Goal: Task Accomplishment & Management: Use online tool/utility

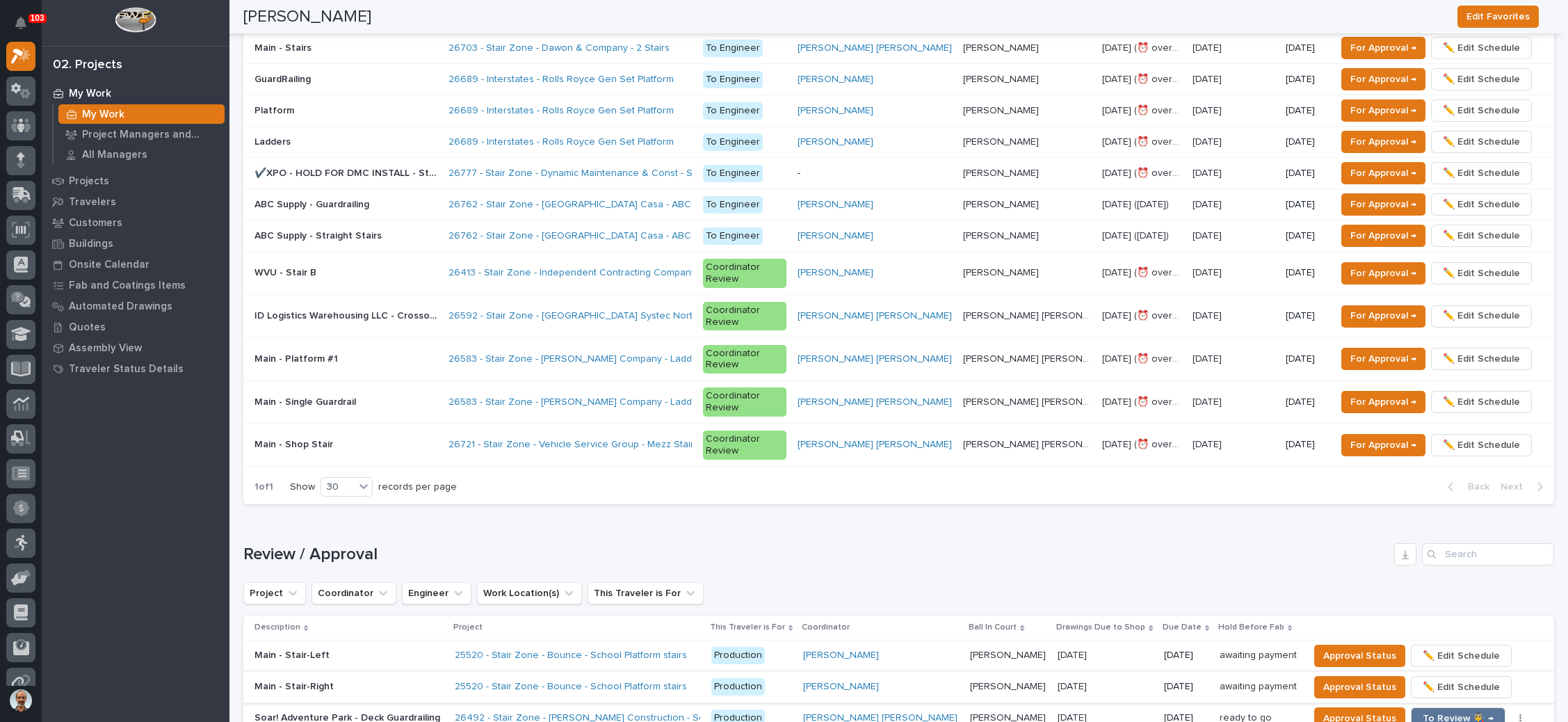
scroll to position [1460, 0]
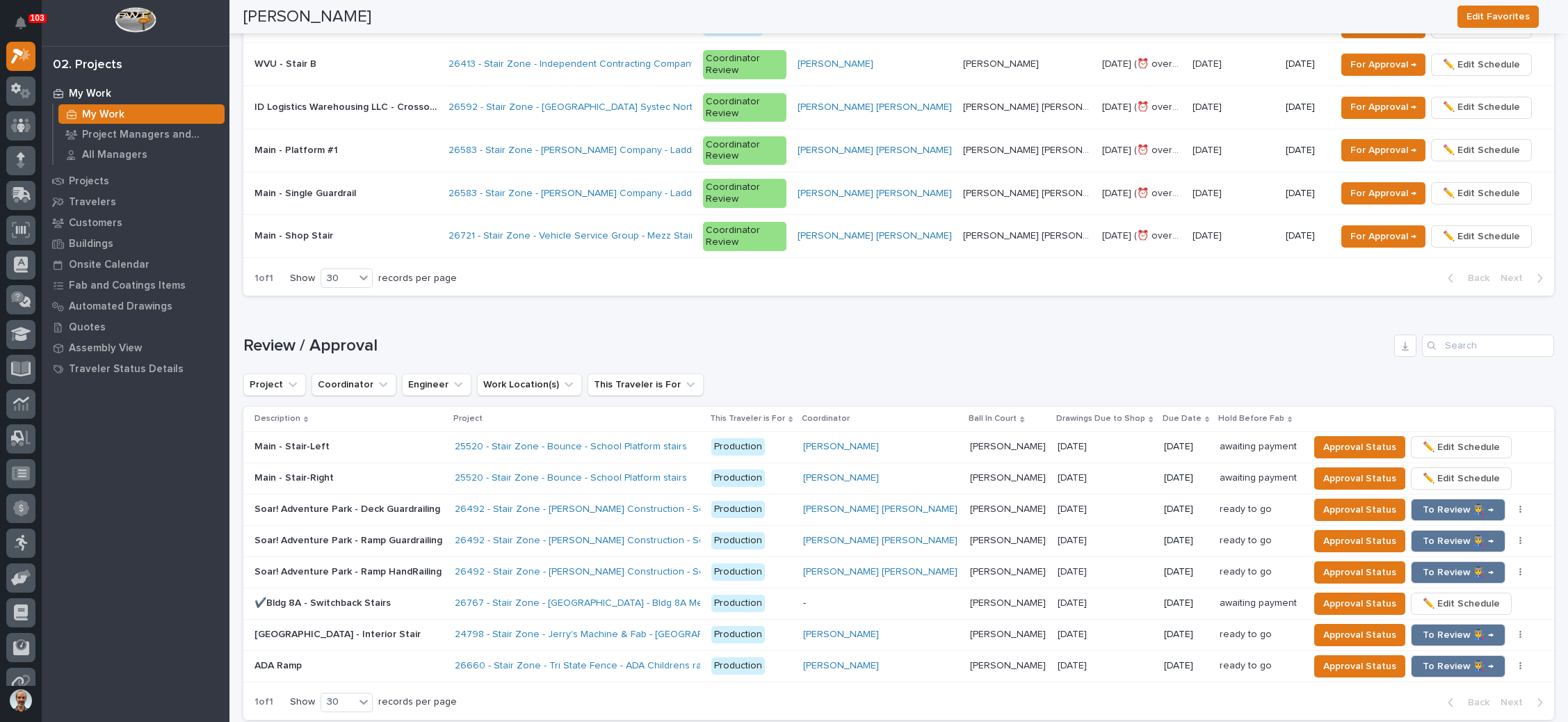
click at [424, 660] on p at bounding box center [349, 666] width 189 height 12
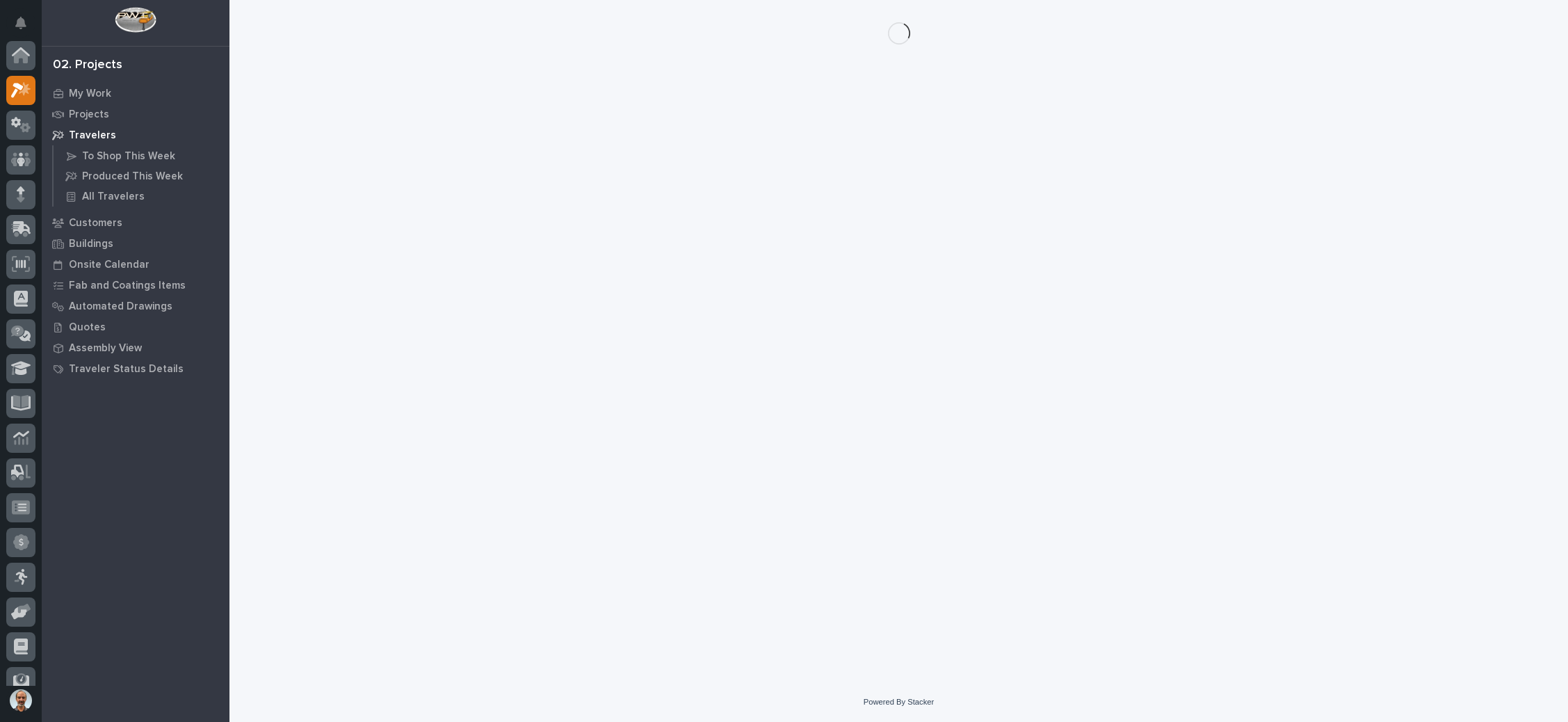
scroll to position [34, 0]
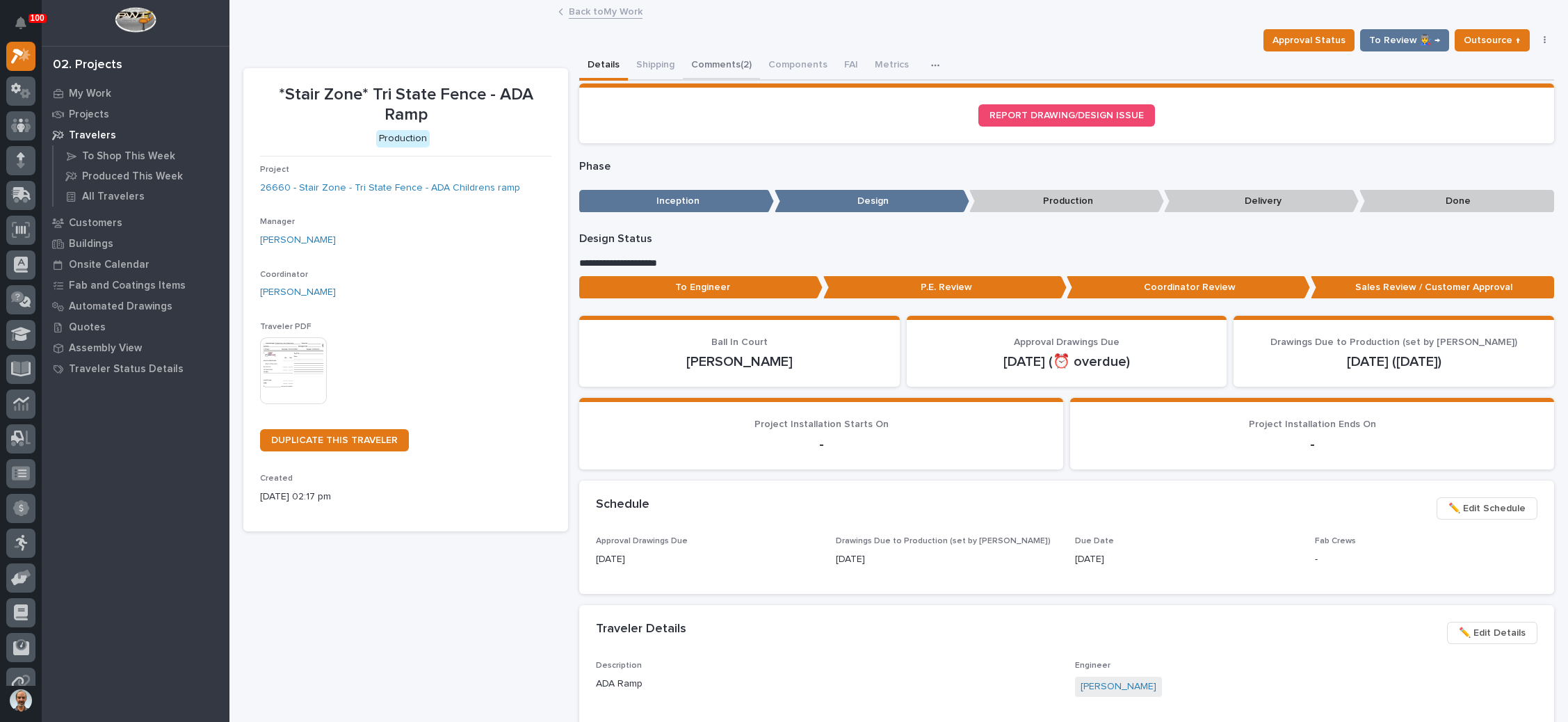
click at [731, 53] on button "Comments (2)" at bounding box center [721, 66] width 77 height 29
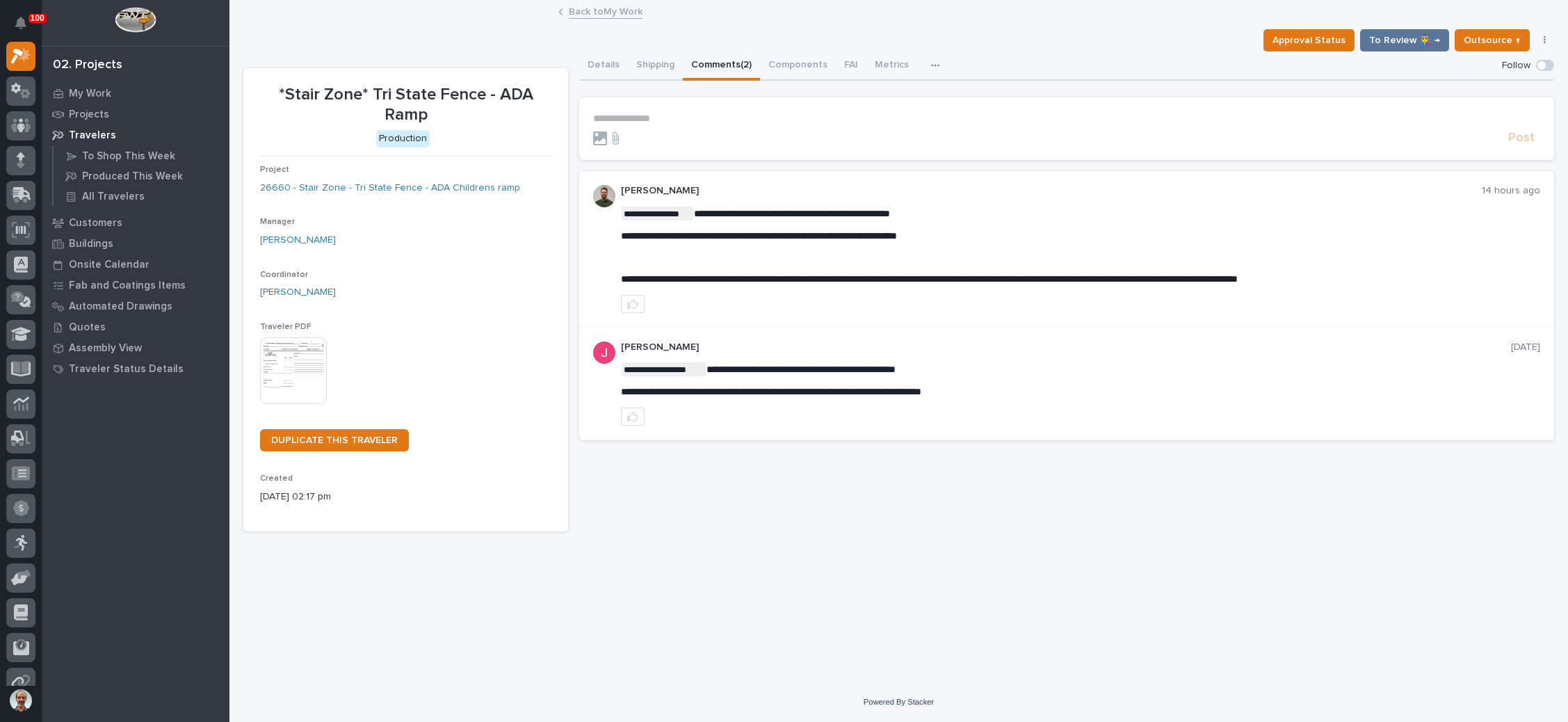
click at [618, 4] on link "Back to My Work" at bounding box center [605, 11] width 73 height 16
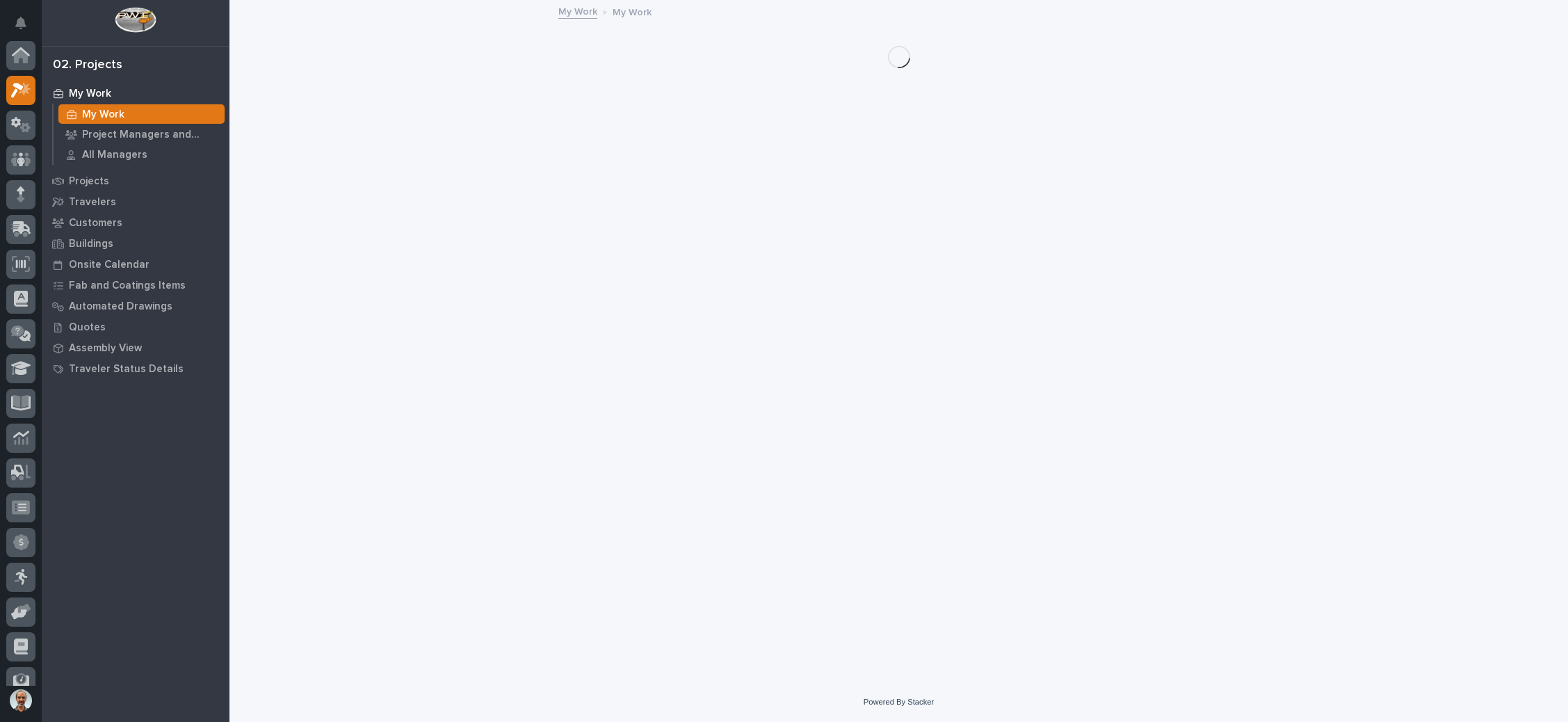
scroll to position [34, 0]
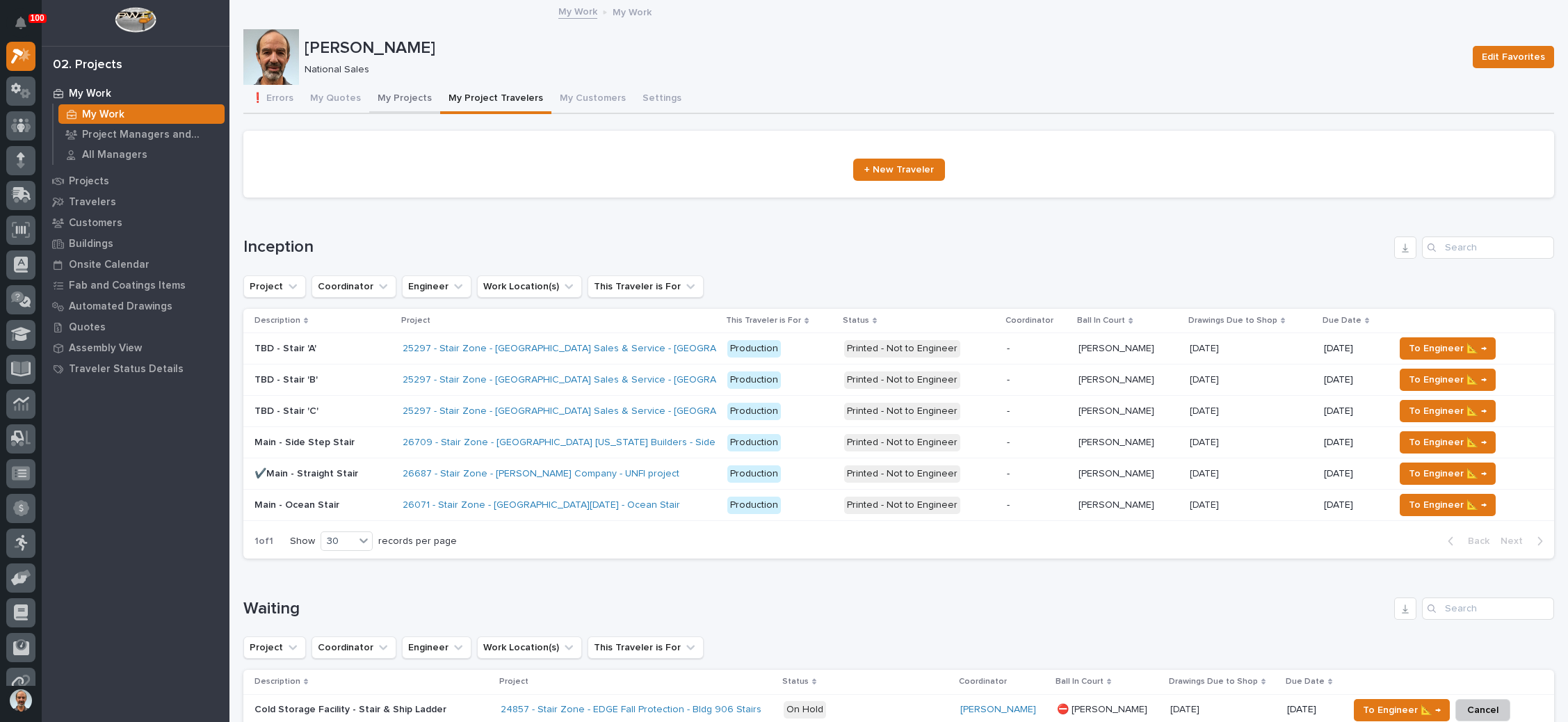
click at [399, 93] on button "My Projects" at bounding box center [405, 100] width 71 height 29
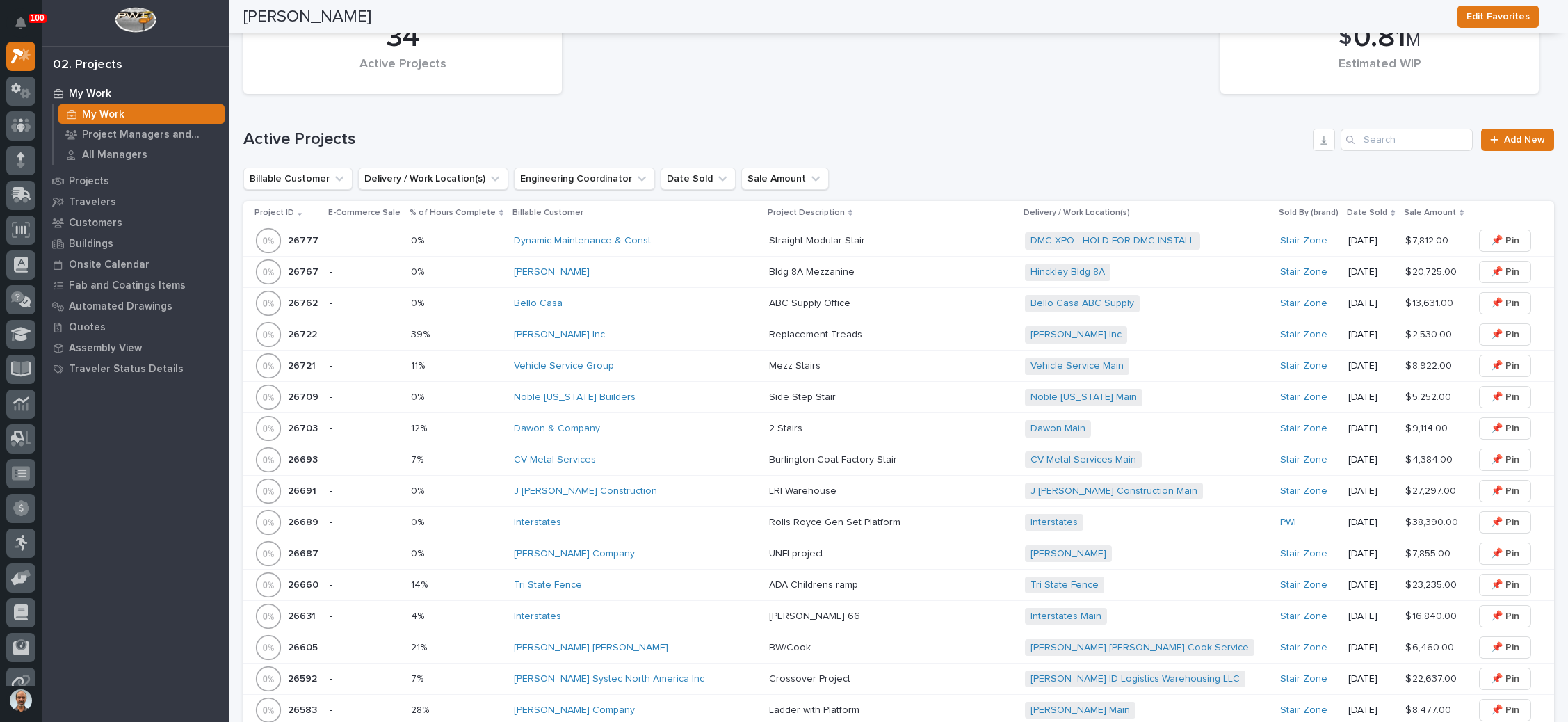
scroll to position [938, 0]
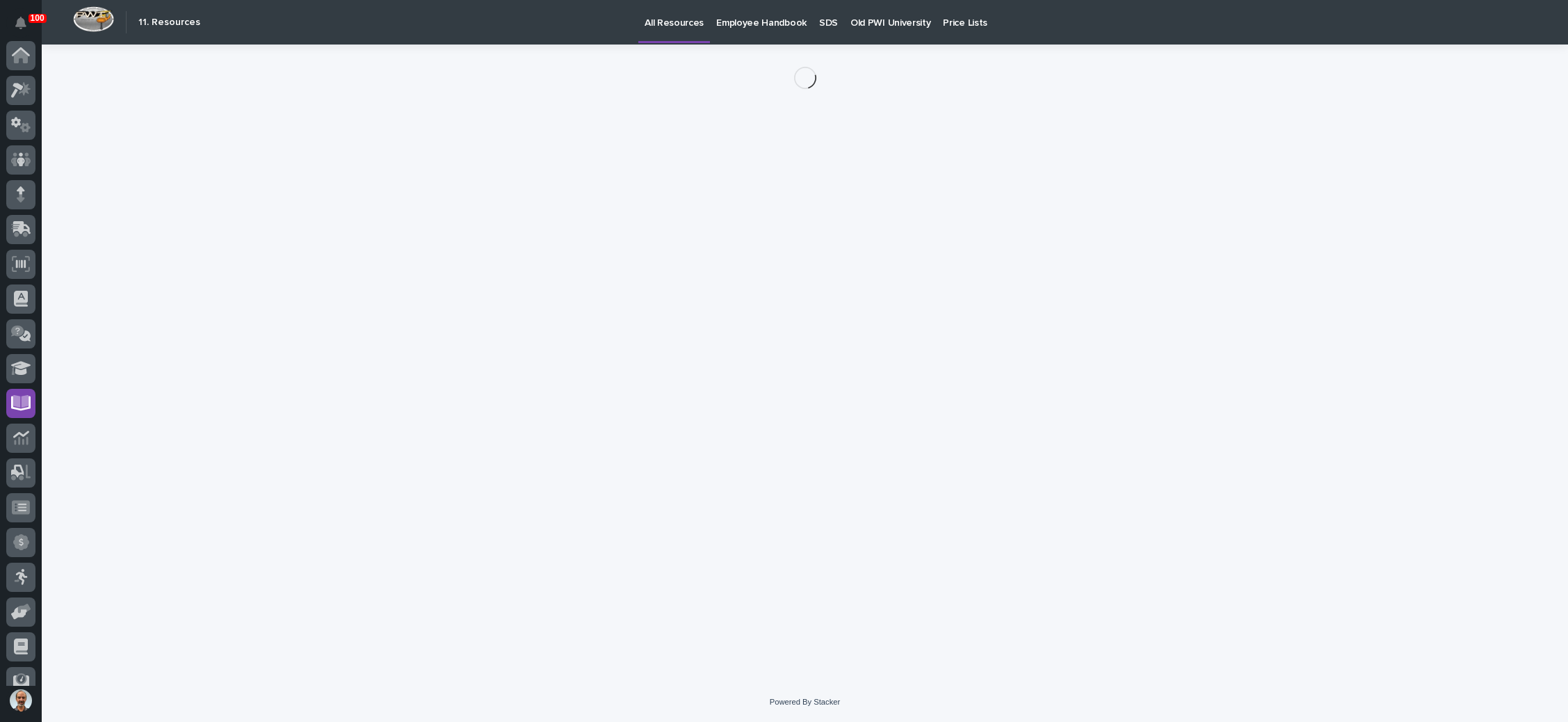
scroll to position [85, 0]
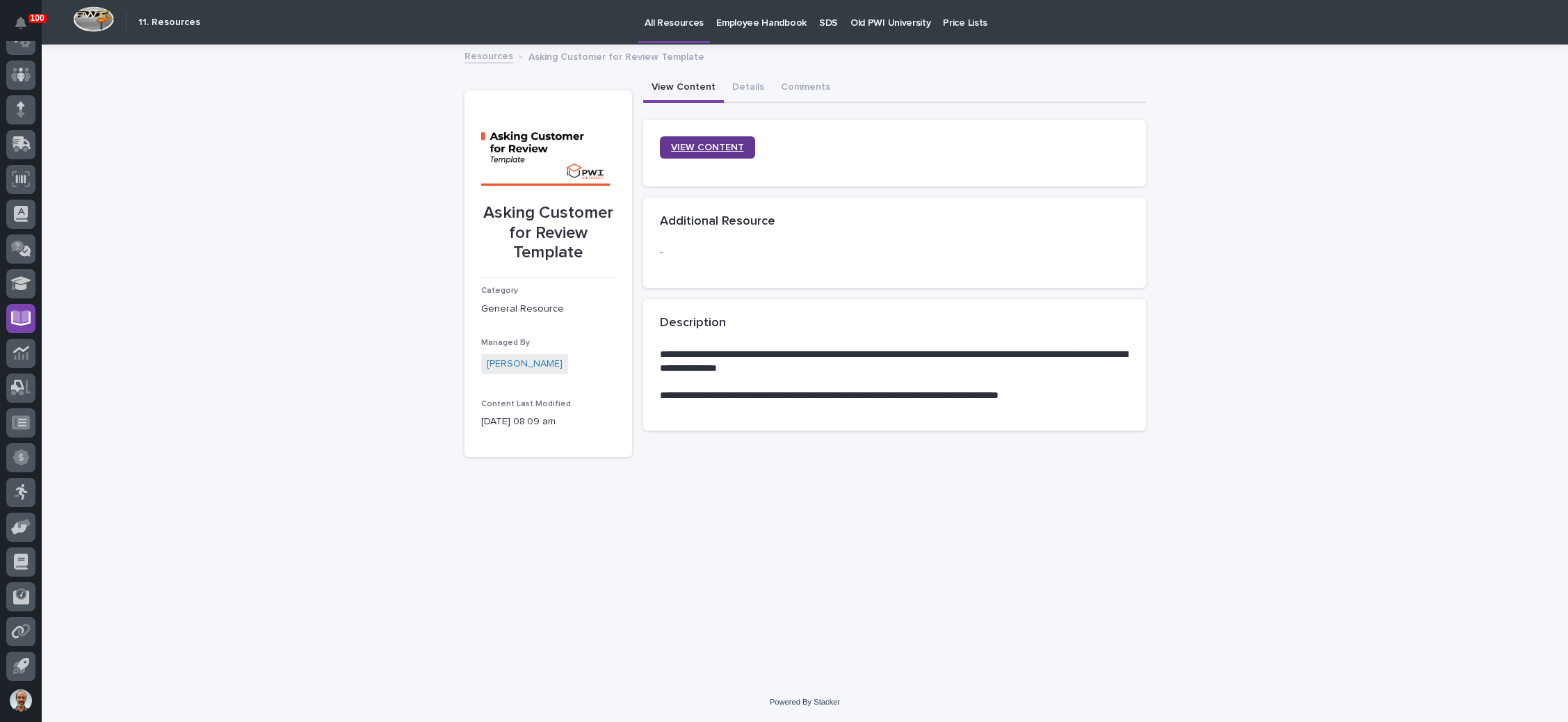
click at [721, 146] on span "VIEW CONTENT" at bounding box center [707, 148] width 73 height 12
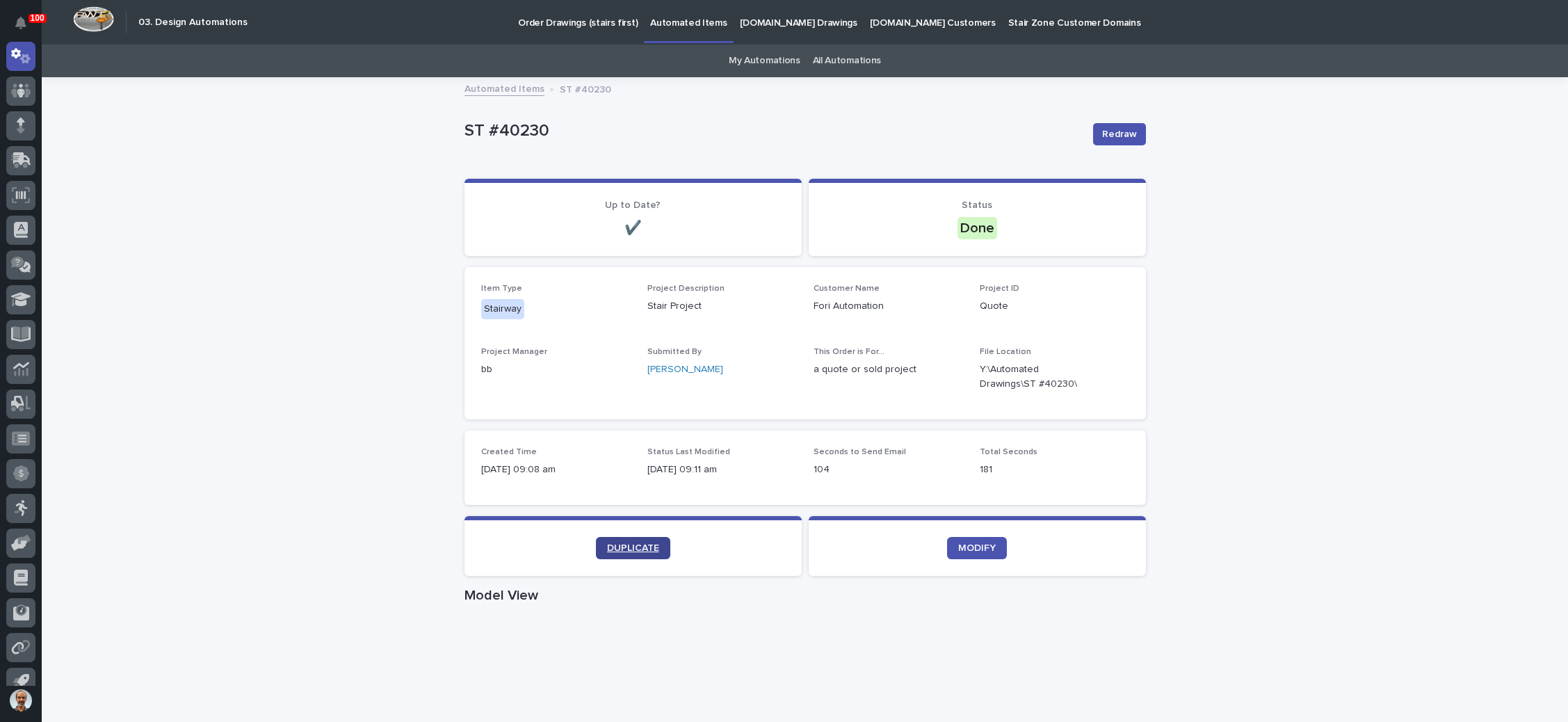
click at [634, 543] on span "DUPLICATE" at bounding box center [632, 548] width 52 height 10
